Goal: Task Accomplishment & Management: Manage account settings

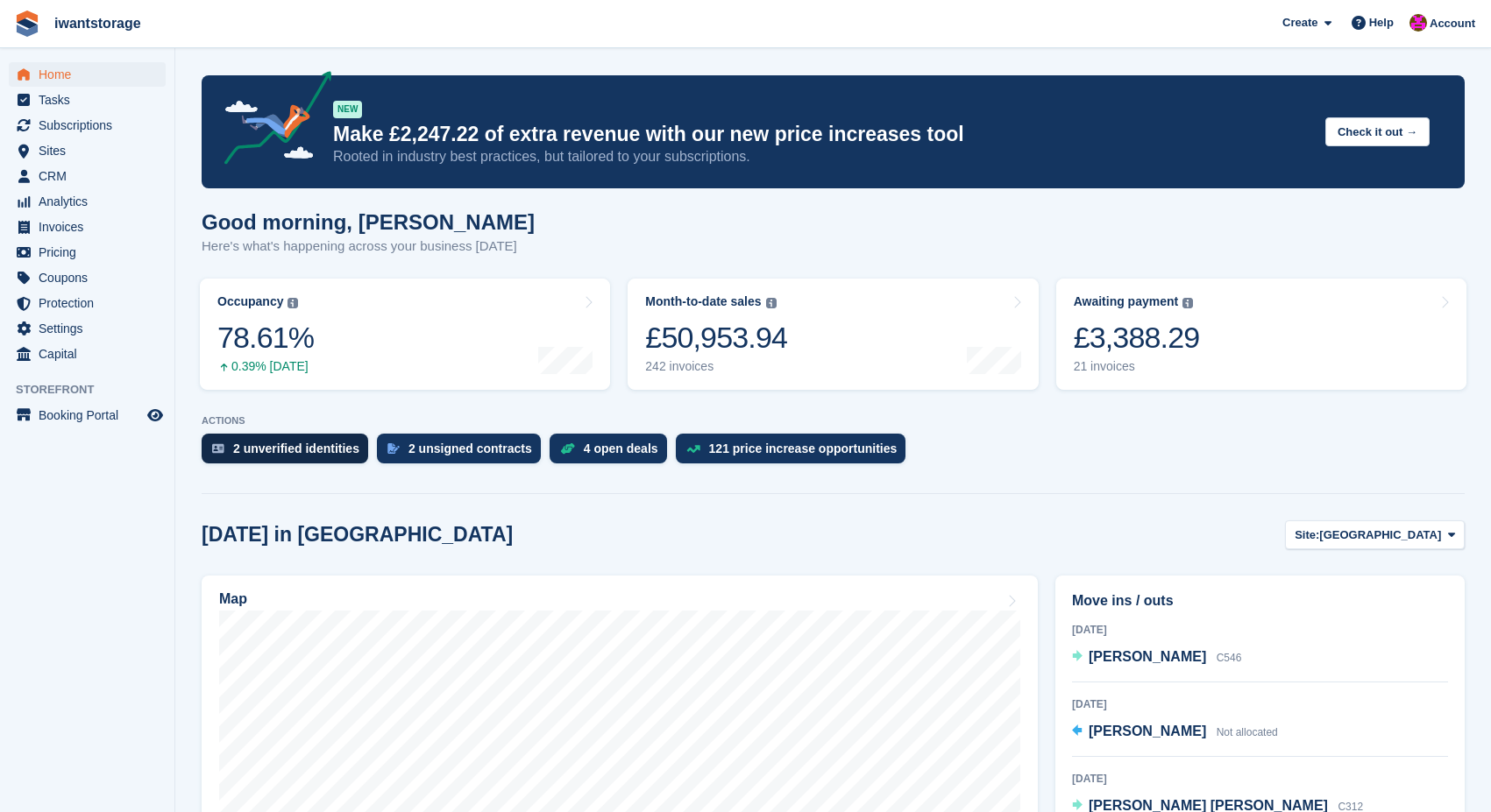
click at [281, 451] on div "2 unverified identities" at bounding box center [296, 448] width 126 height 14
click at [492, 445] on div "2 unsigned contracts" at bounding box center [470, 448] width 123 height 14
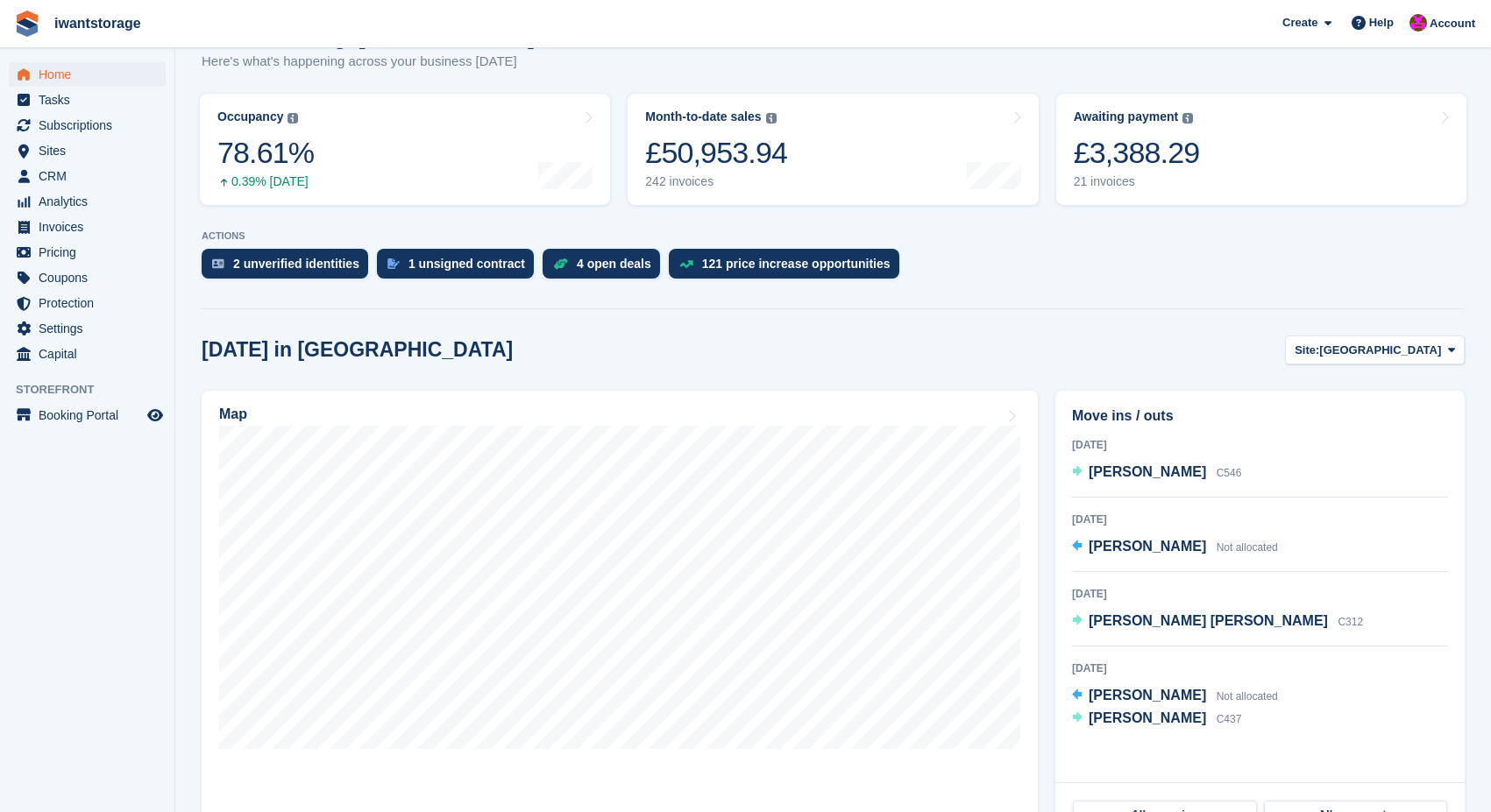
scroll to position [222, 0]
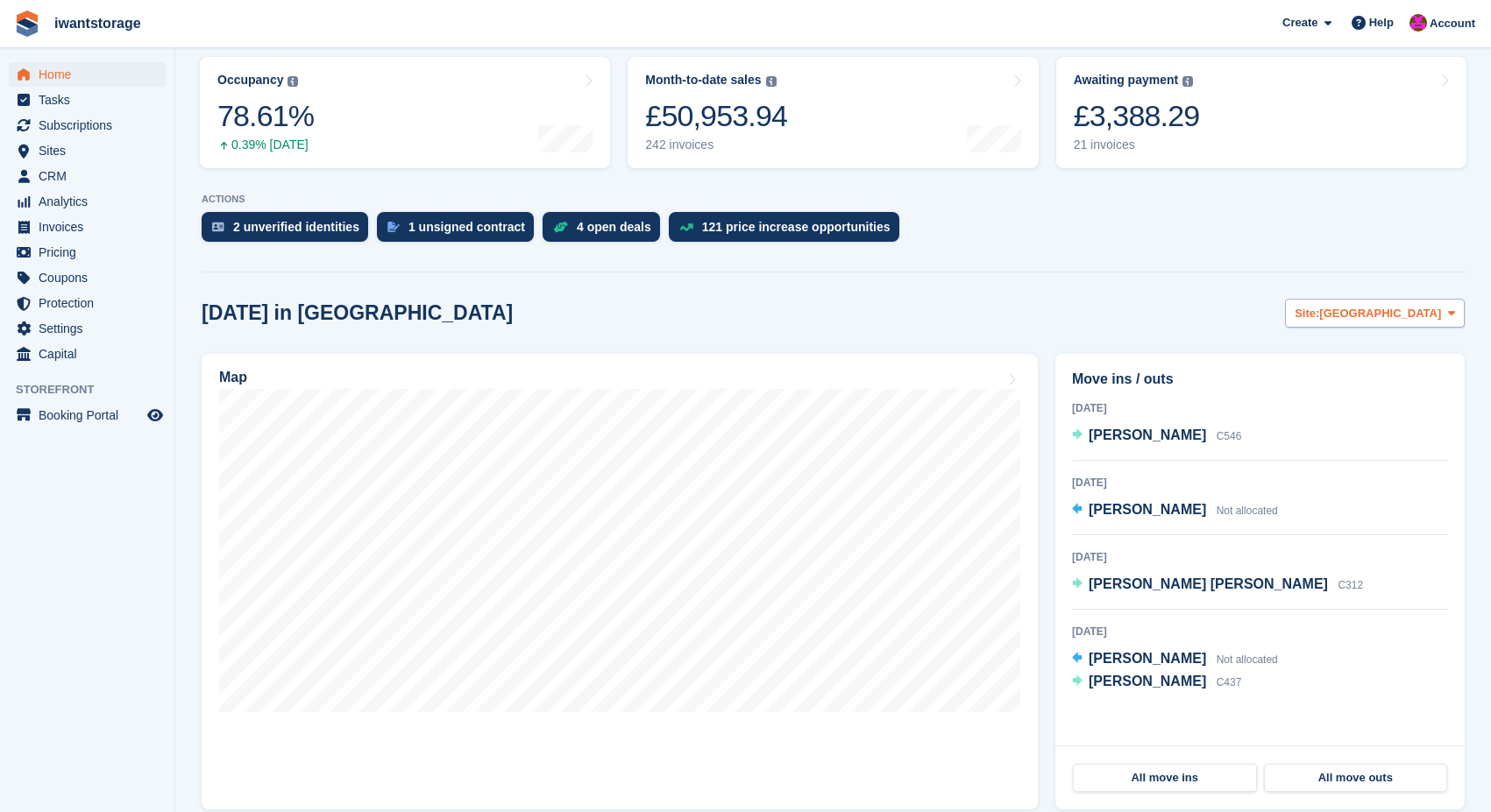
click at [1405, 311] on span "[GEOGRAPHIC_DATA]" at bounding box center [1380, 313] width 122 height 18
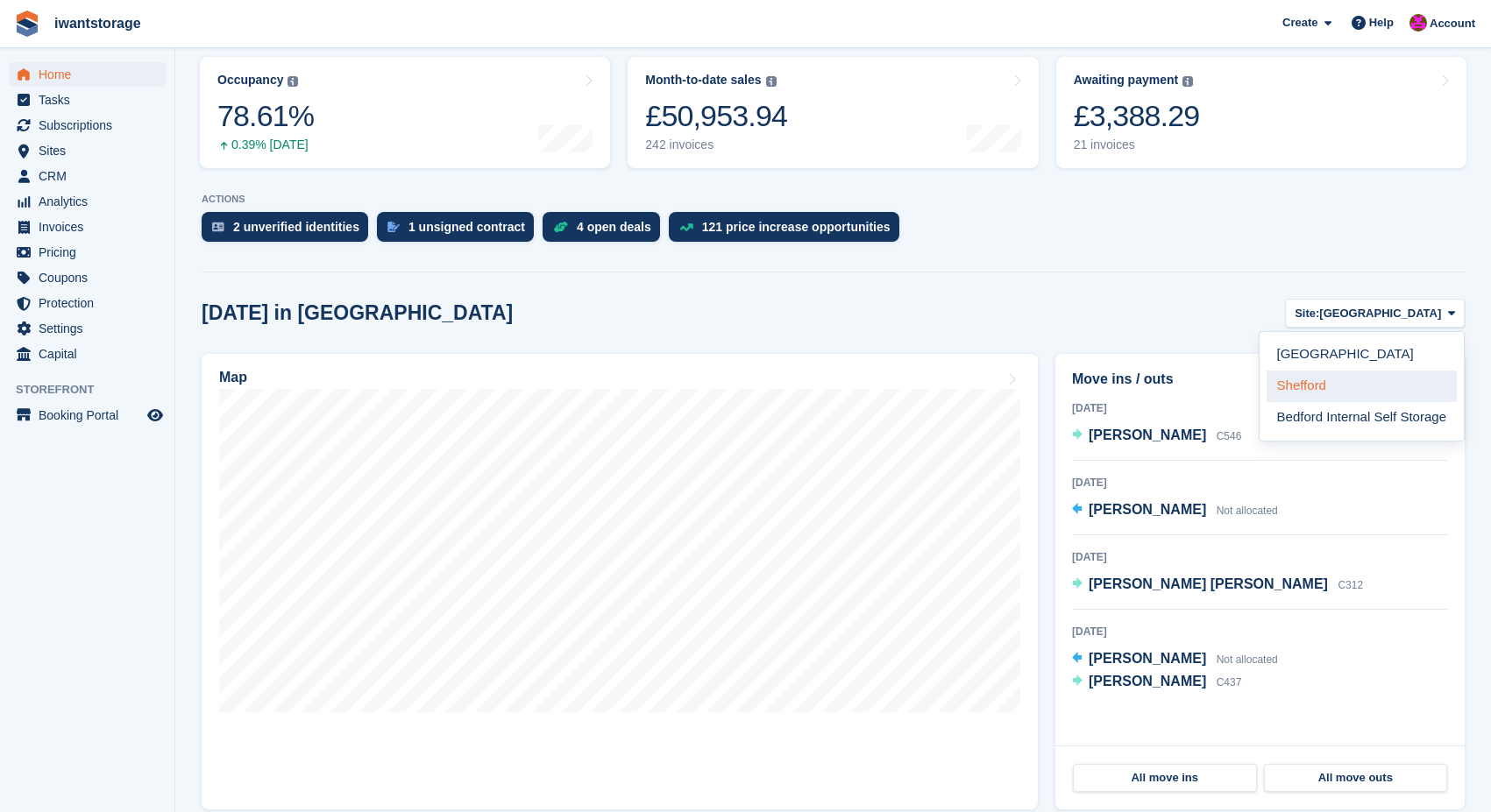
click at [1336, 388] on link "Shefford" at bounding box center [1361, 386] width 190 height 32
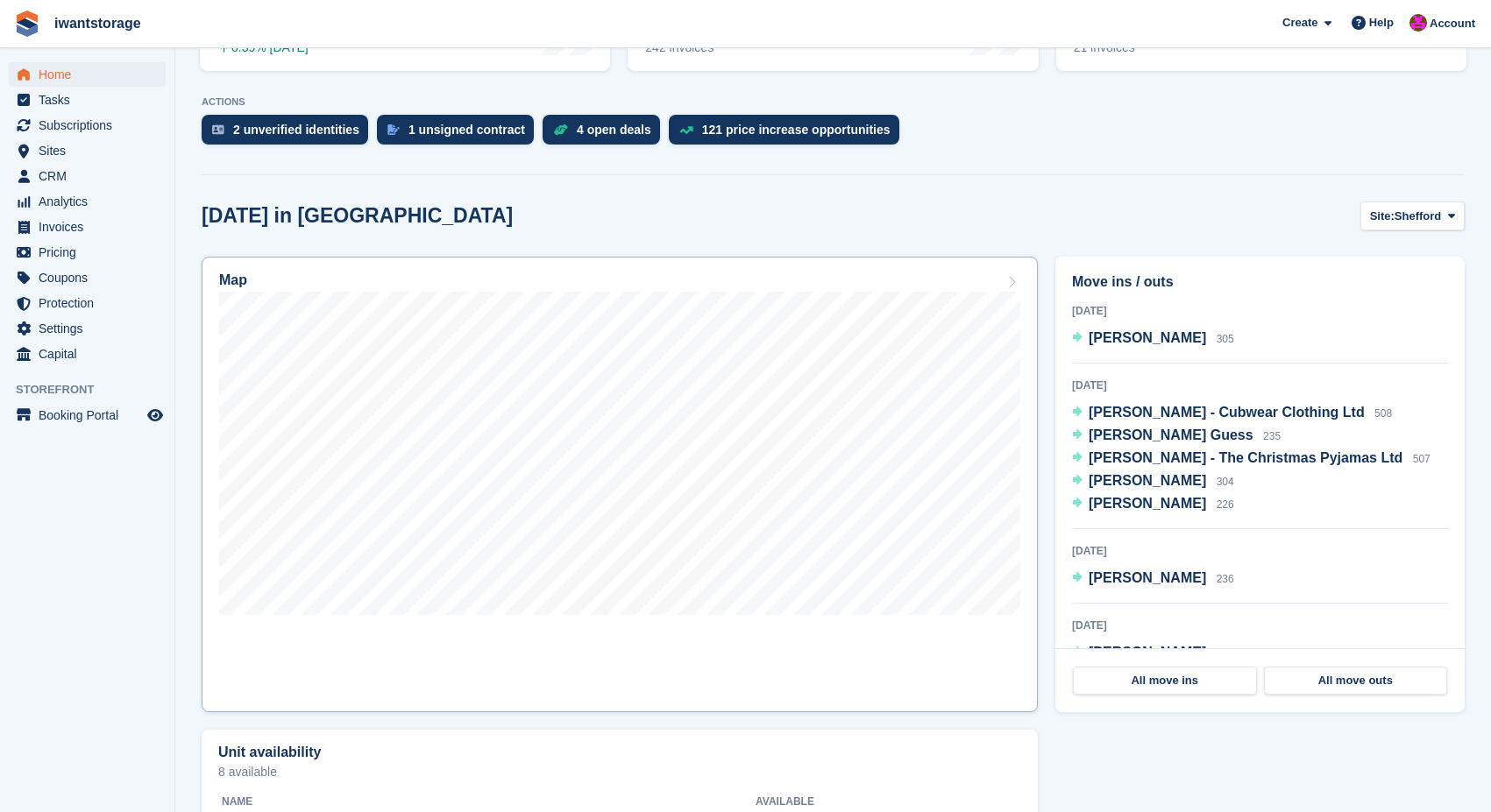
scroll to position [326, 0]
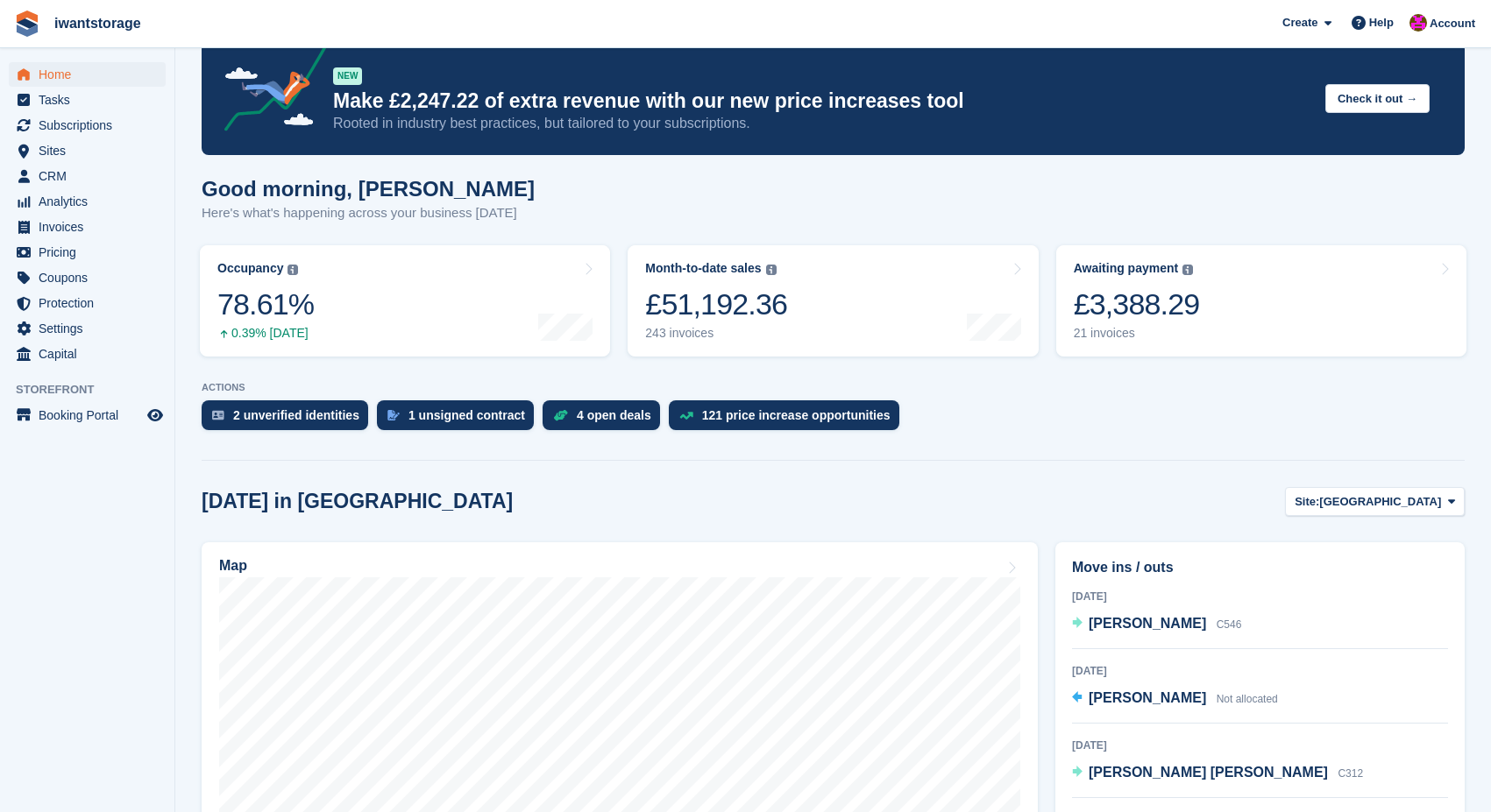
scroll to position [34, 0]
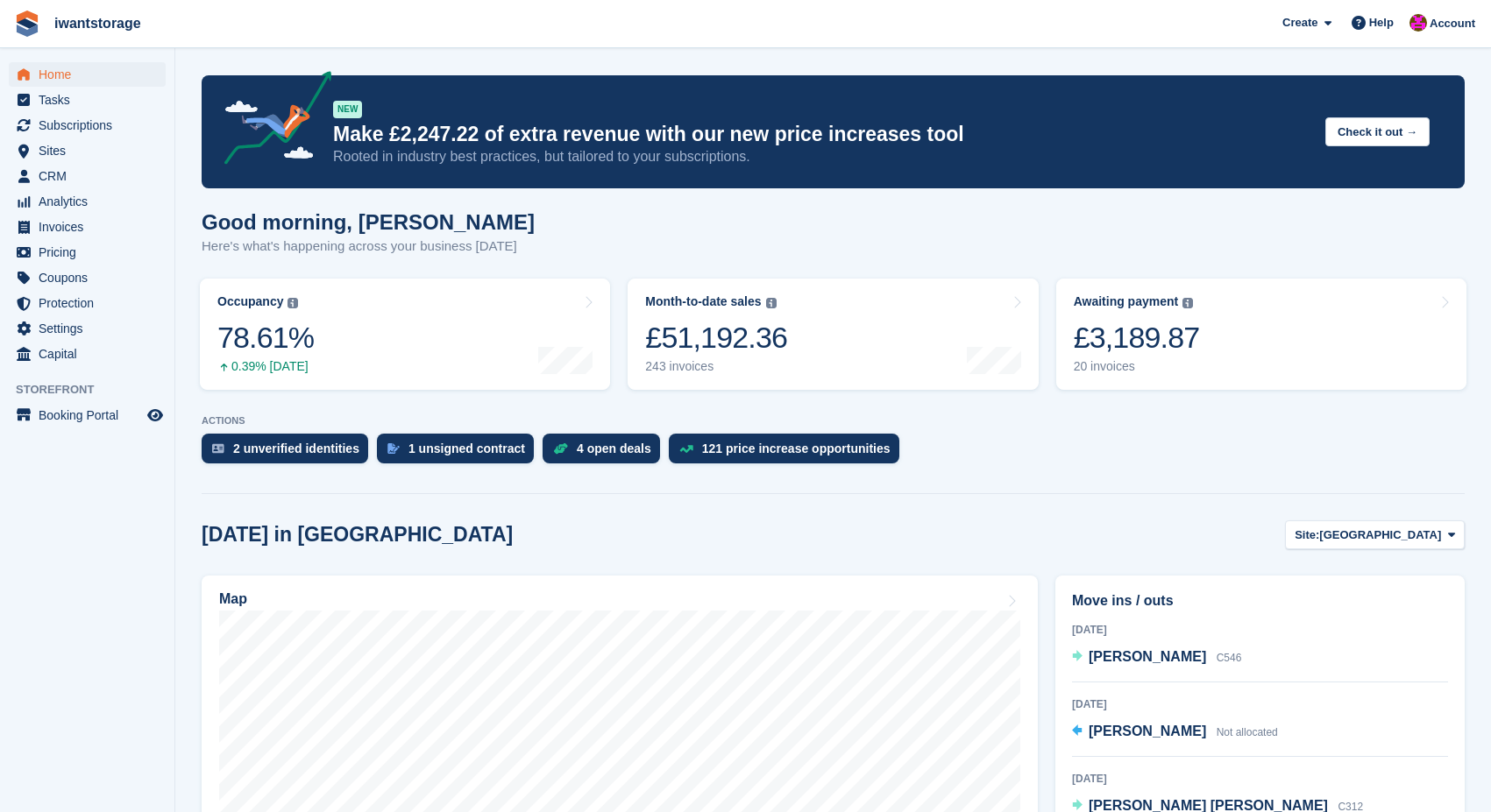
click at [56, 74] on span "Home" at bounding box center [91, 74] width 105 height 24
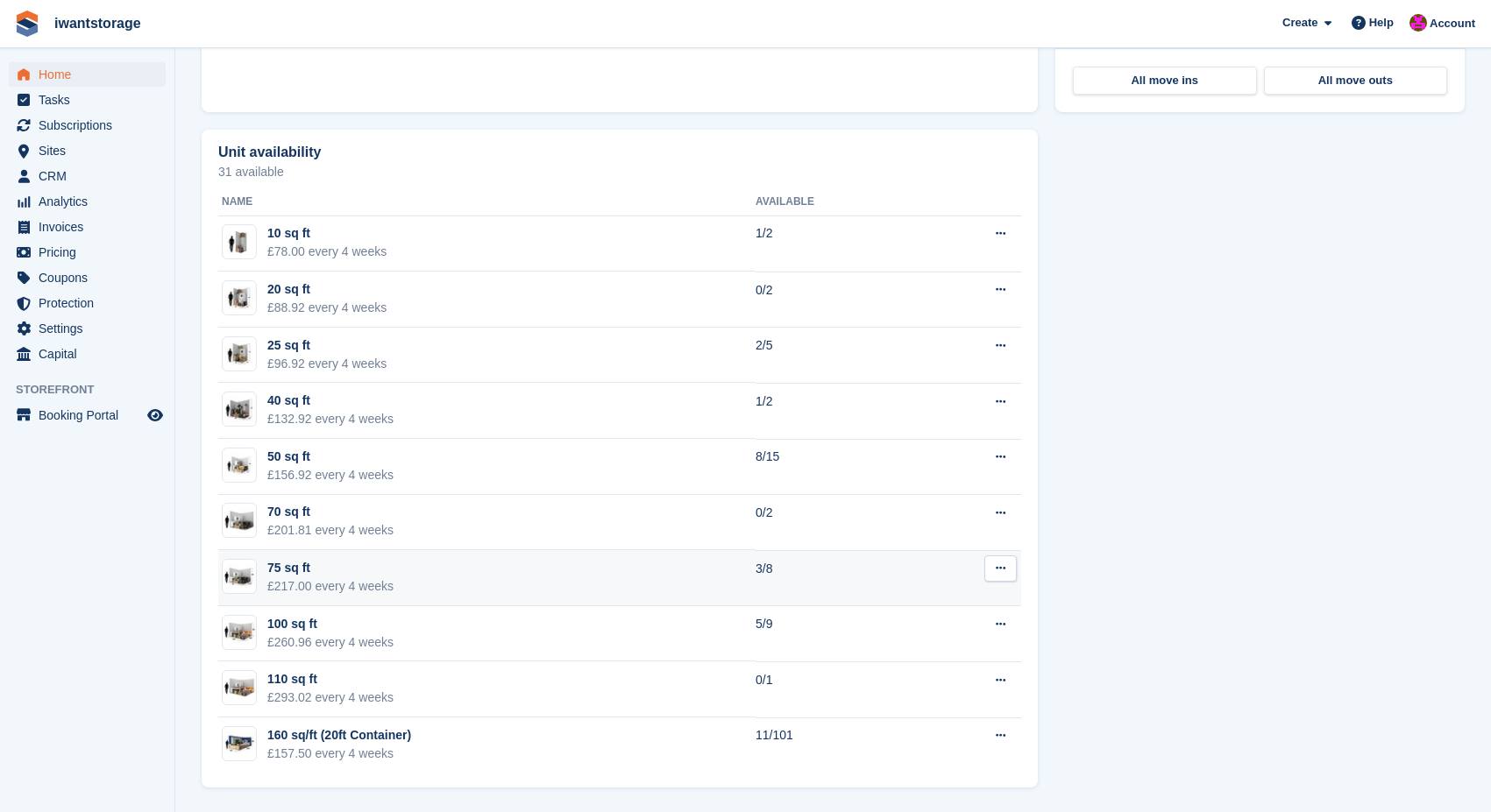
scroll to position [920, 0]
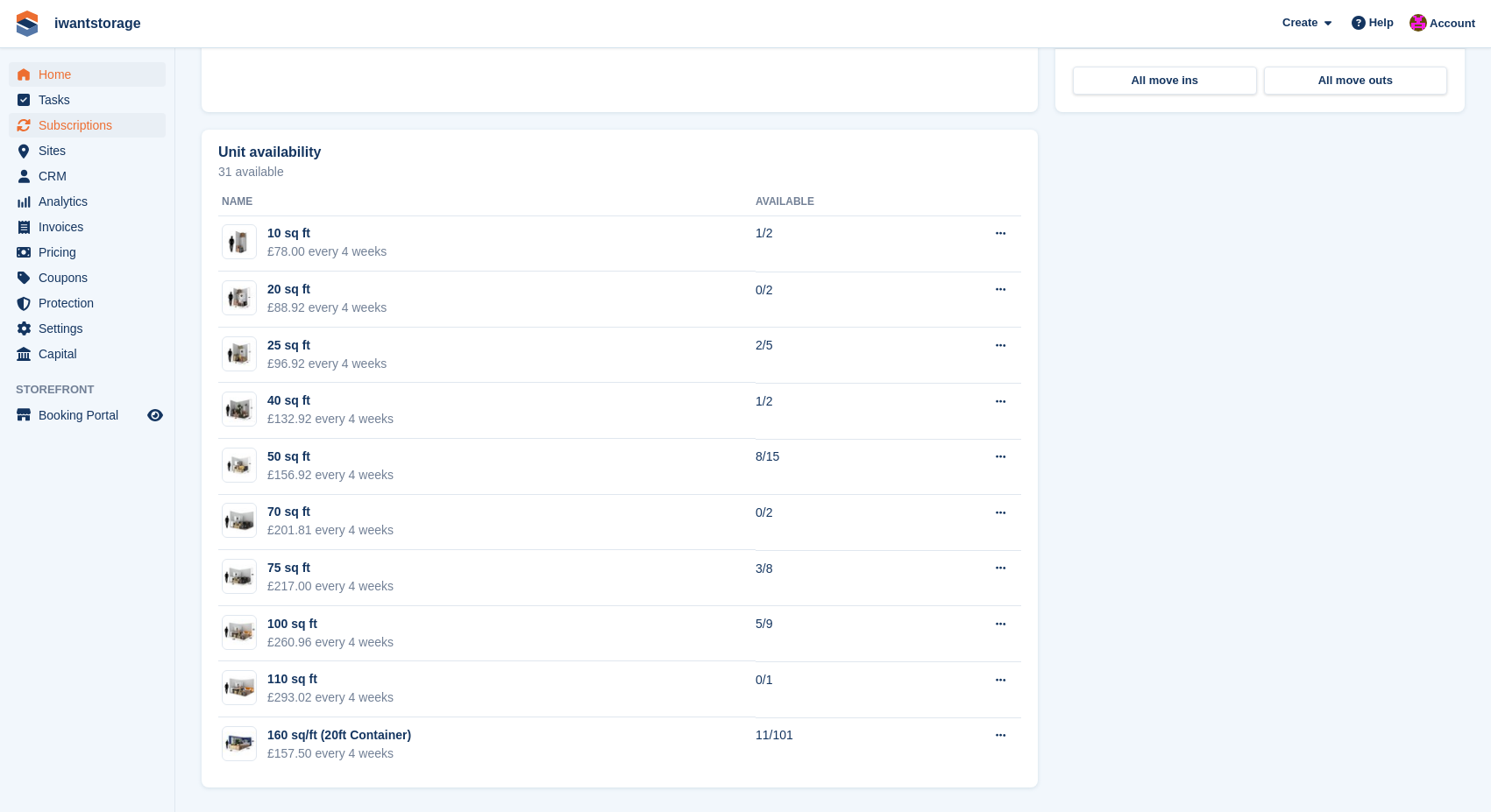
click at [94, 124] on span "Subscriptions" at bounding box center [91, 125] width 105 height 24
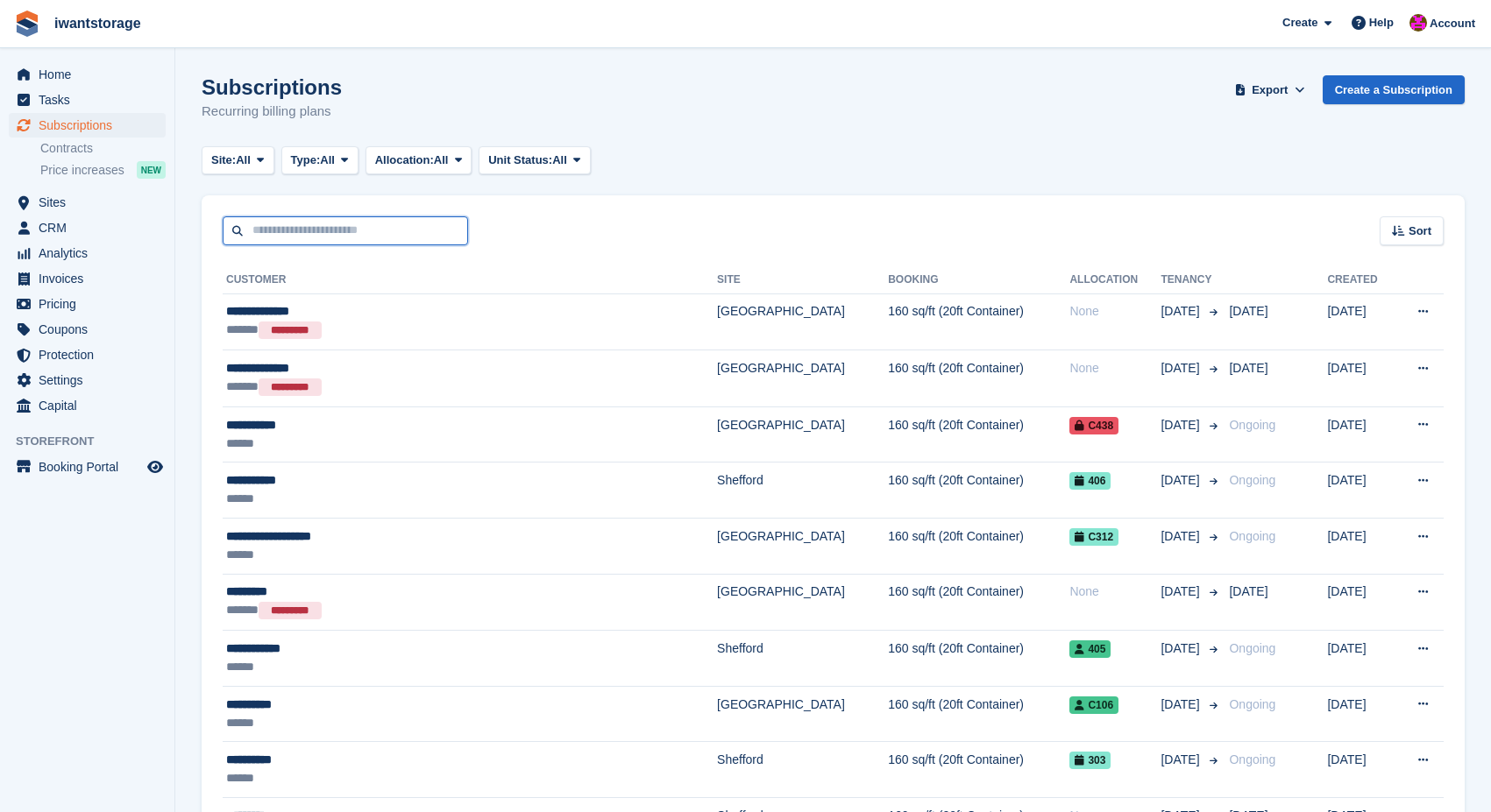
click at [297, 232] on input "text" at bounding box center [345, 230] width 245 height 29
type input "***"
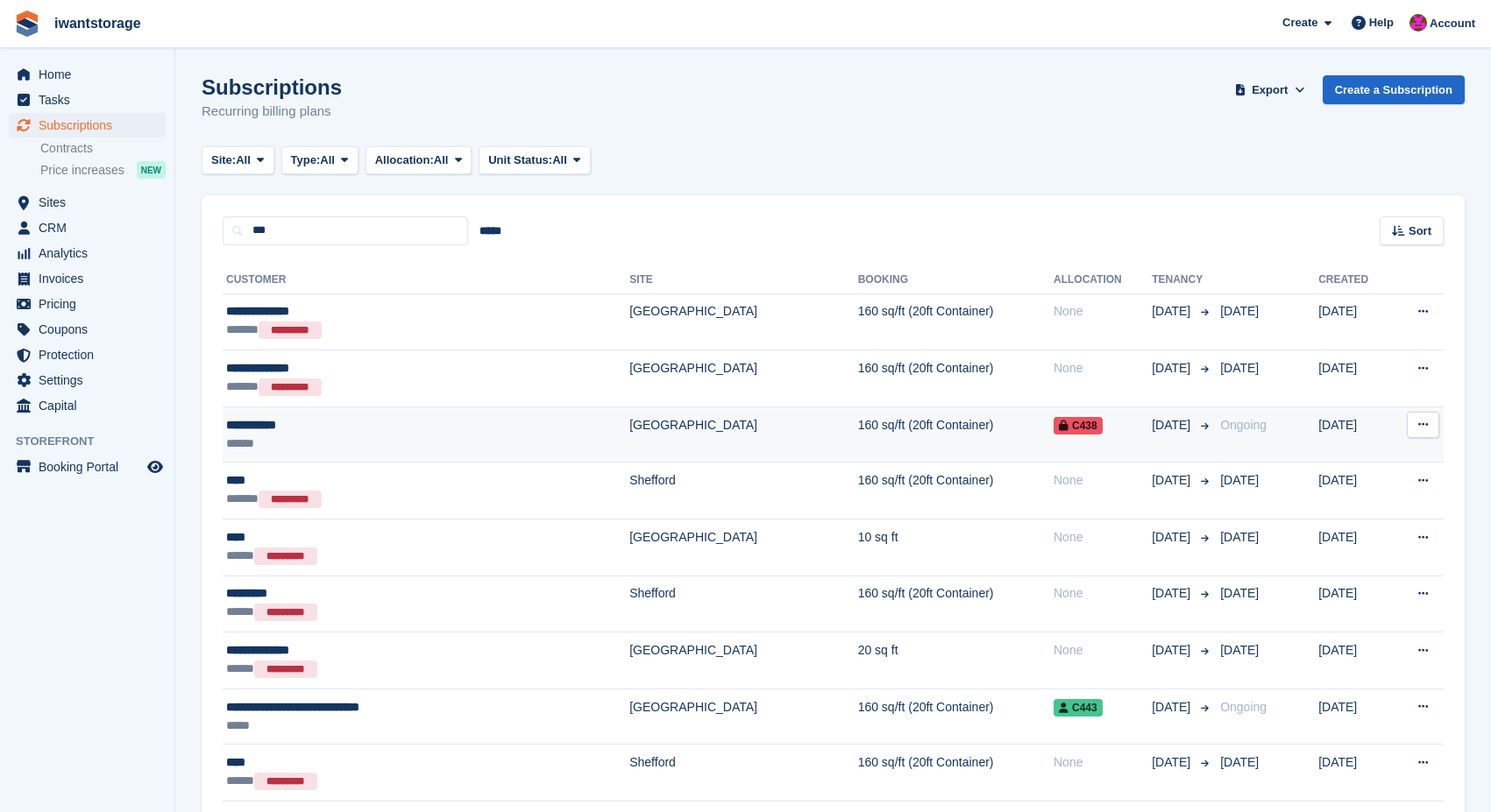
click at [271, 427] on div "**********" at bounding box center [366, 425] width 279 height 19
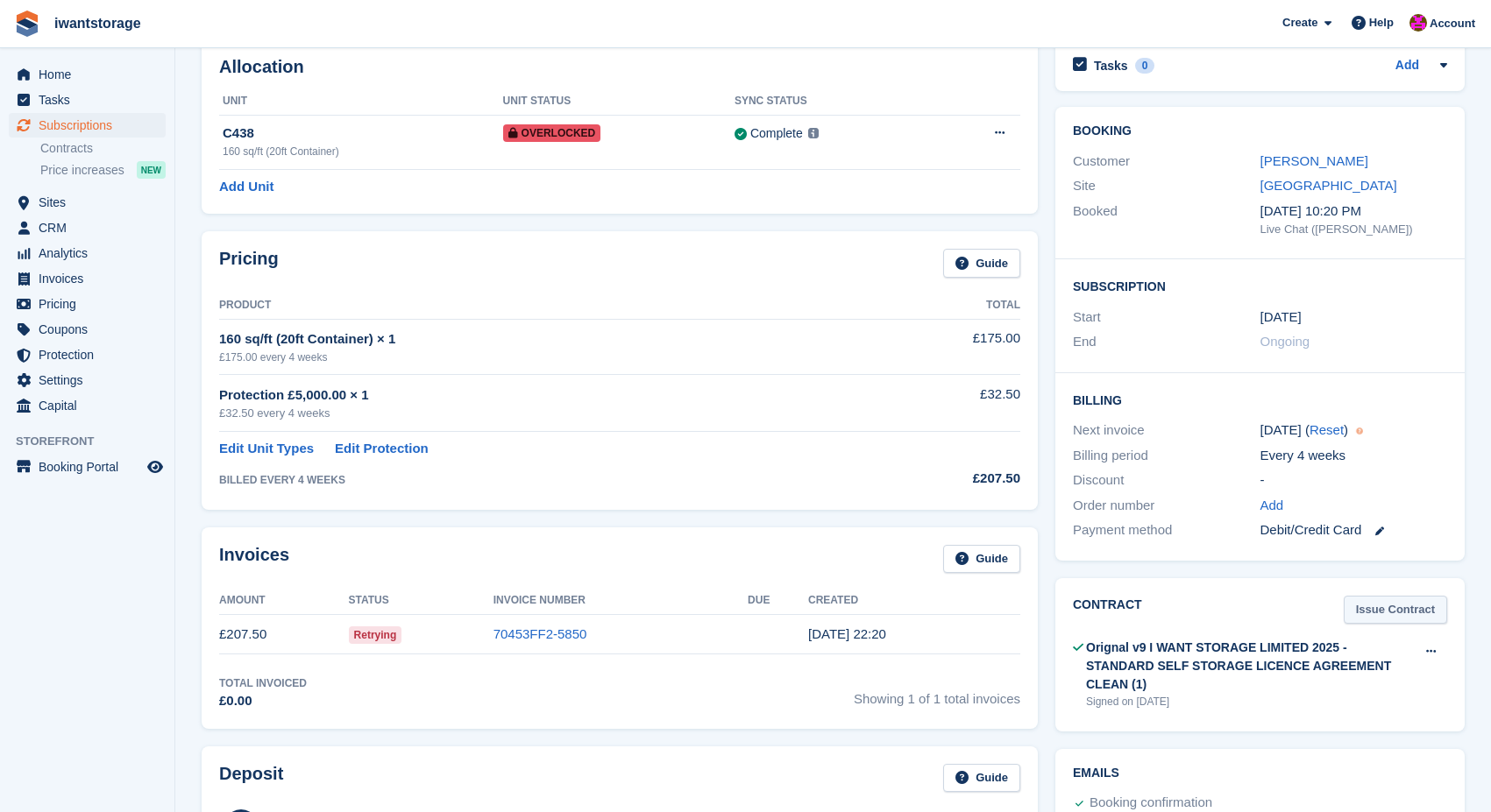
scroll to position [92, 0]
click at [1384, 524] on icon at bounding box center [1379, 528] width 8 height 8
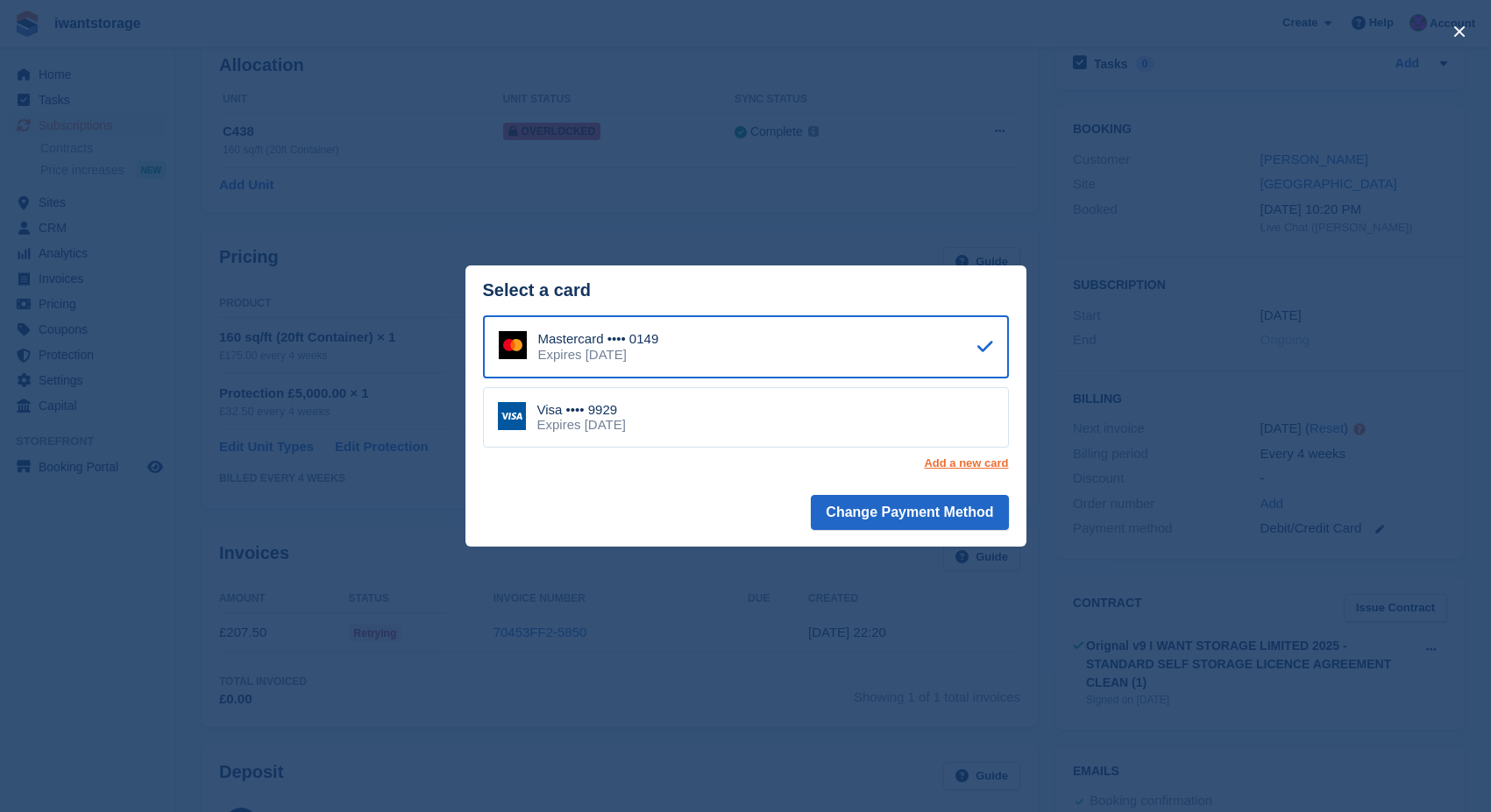
click at [979, 461] on link "Add a new card" at bounding box center [966, 463] width 84 height 14
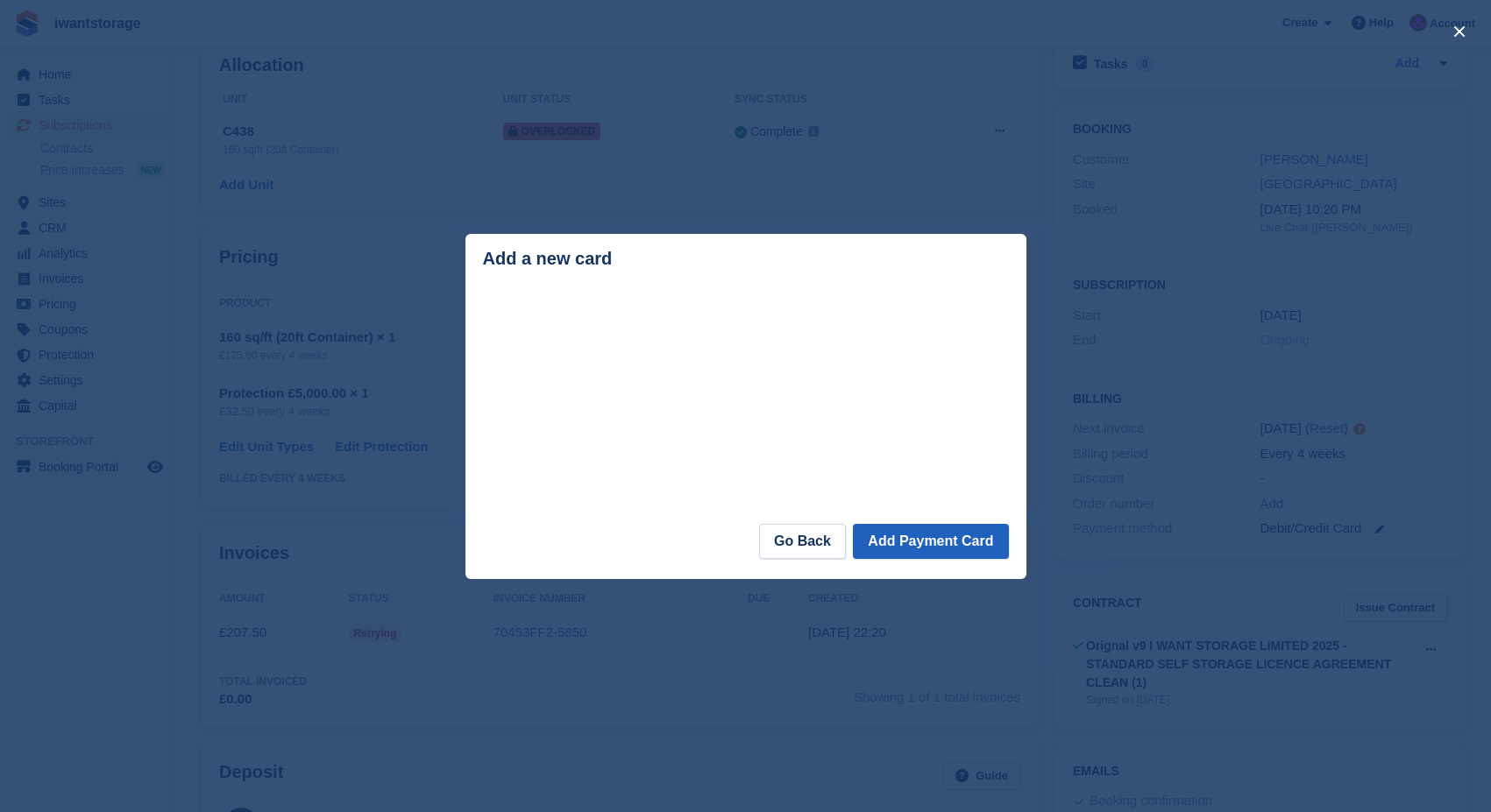
click at [962, 538] on button "Add Payment Card" at bounding box center [929, 541] width 155 height 35
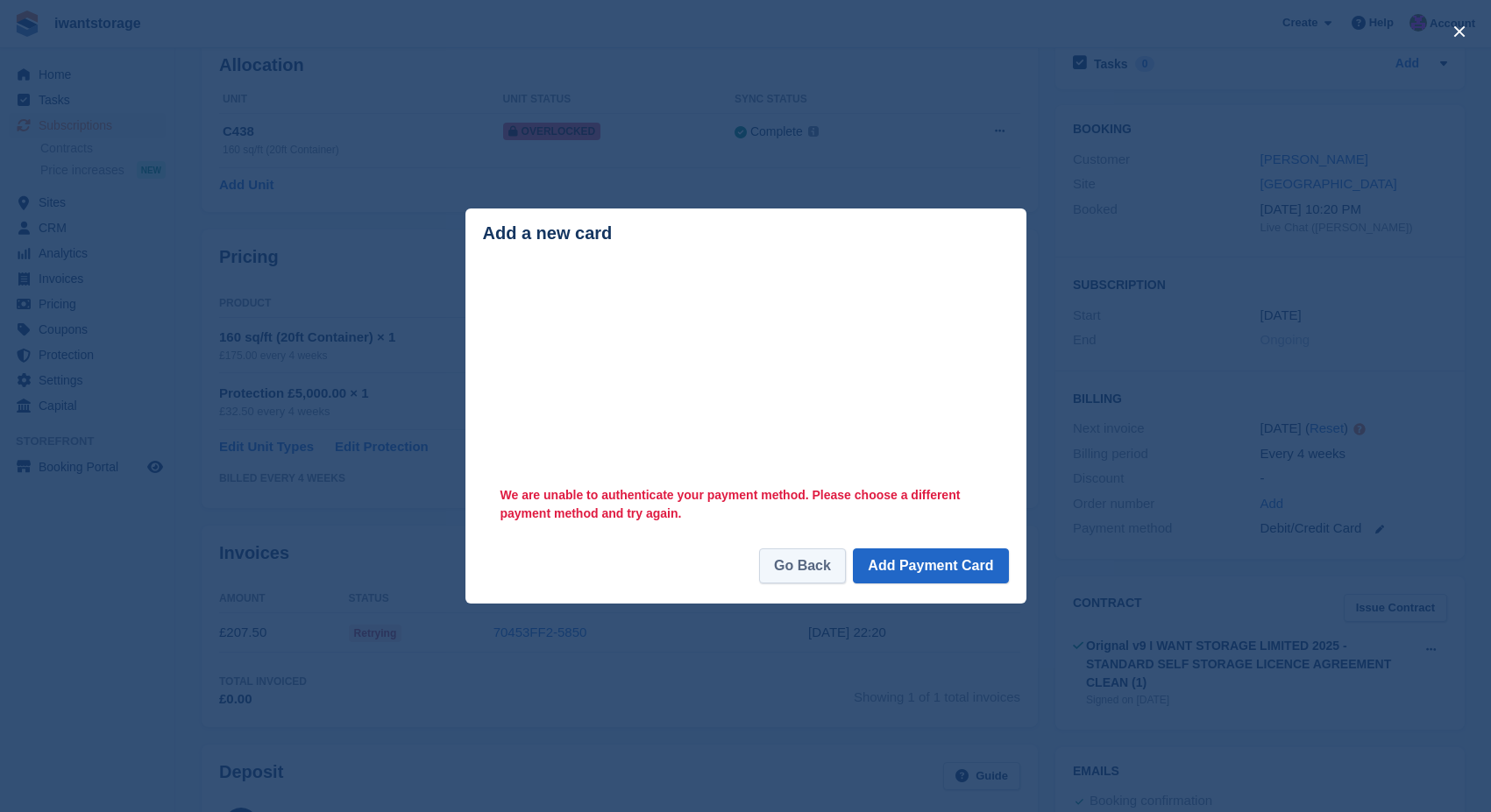
click at [795, 559] on link "Go Back" at bounding box center [801, 566] width 86 height 35
